Goal: Check status: Check status

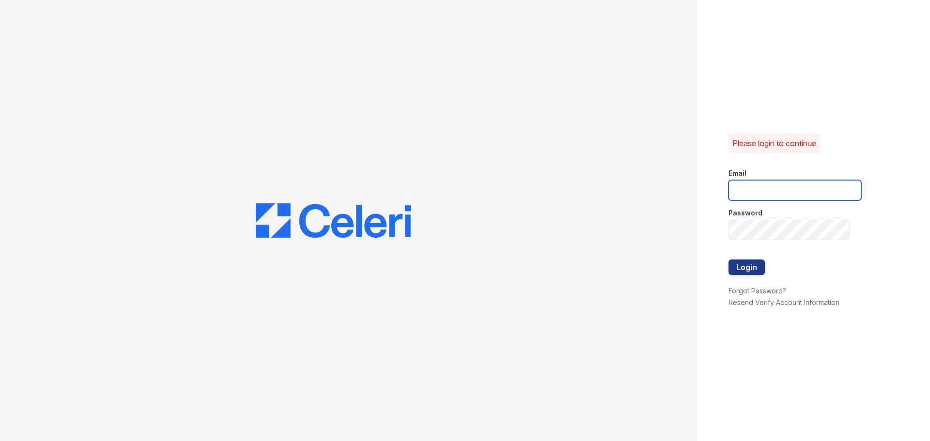
type input "jratley@trinity-pm.com"
click at [761, 276] on div at bounding box center [794, 280] width 133 height 10
click at [752, 269] on button "Login" at bounding box center [746, 267] width 36 height 15
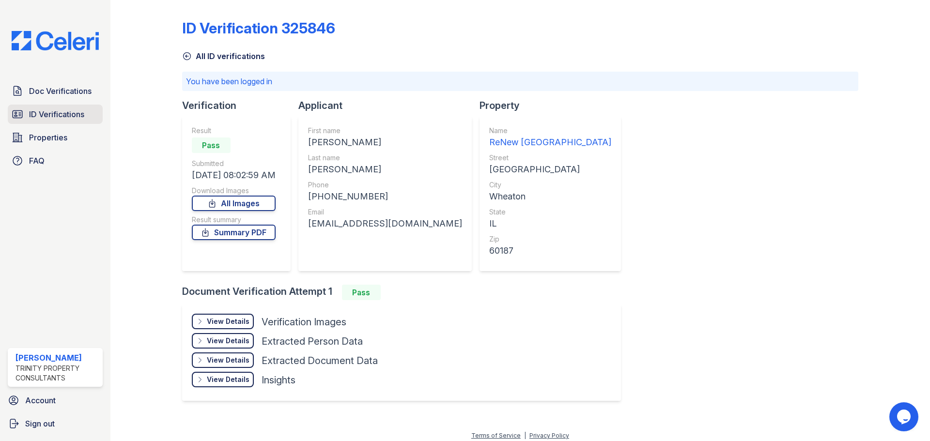
click at [38, 107] on link "ID Verifications" at bounding box center [55, 114] width 95 height 19
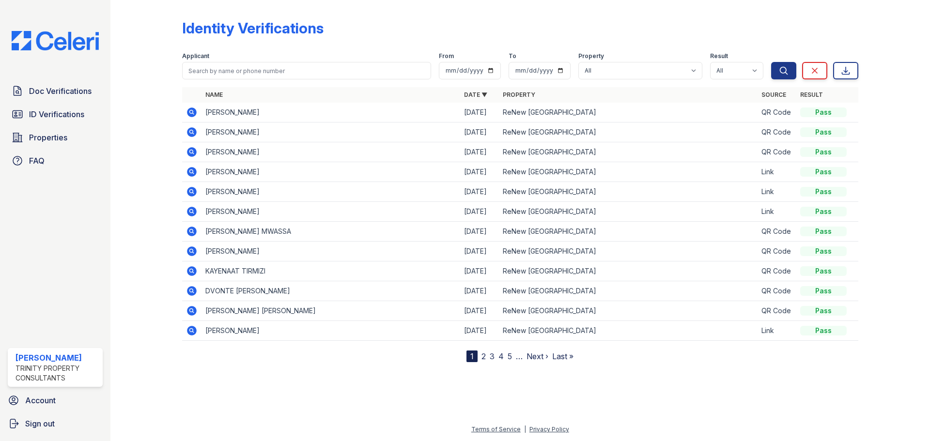
click at [192, 136] on icon at bounding box center [192, 132] width 10 height 10
